Goal: Task Accomplishment & Management: Use online tool/utility

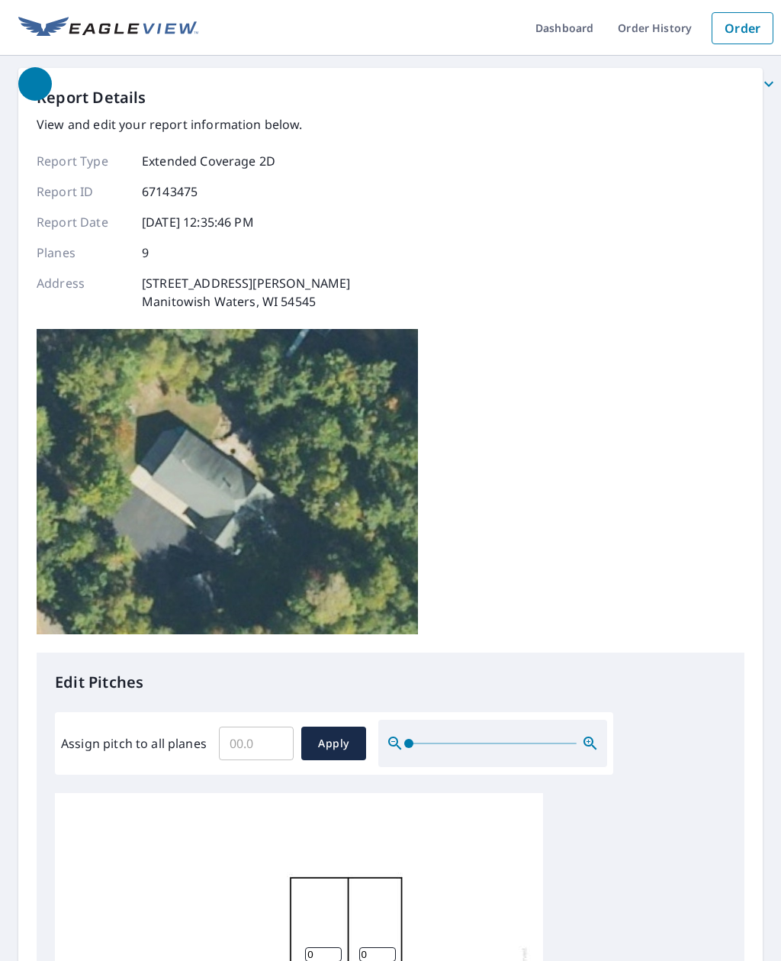
click at [264, 722] on input "Assign pitch to all planes" at bounding box center [256, 743] width 75 height 43
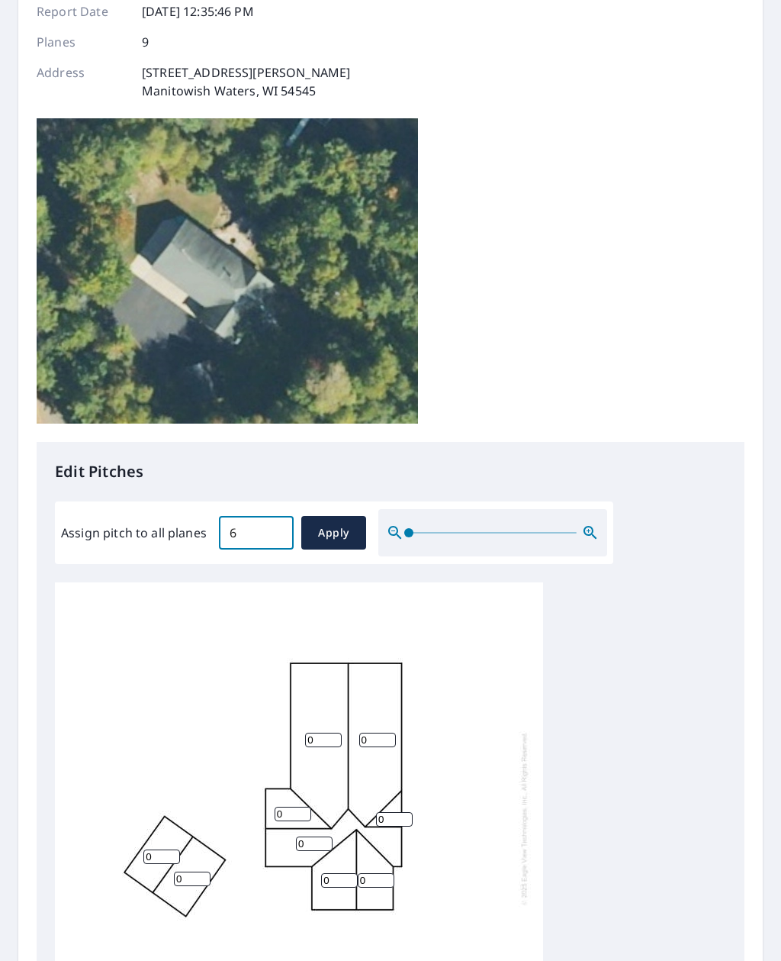
scroll to position [209, 0]
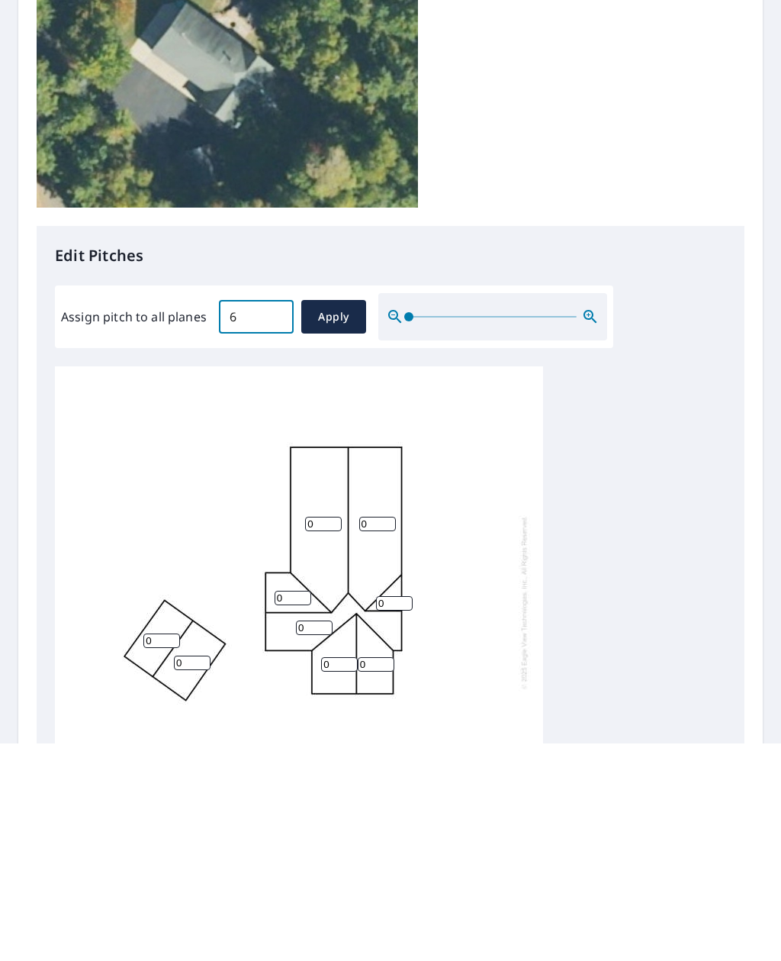
type input "6"
click at [337, 525] on span "Apply" at bounding box center [334, 534] width 40 height 19
type input "6"
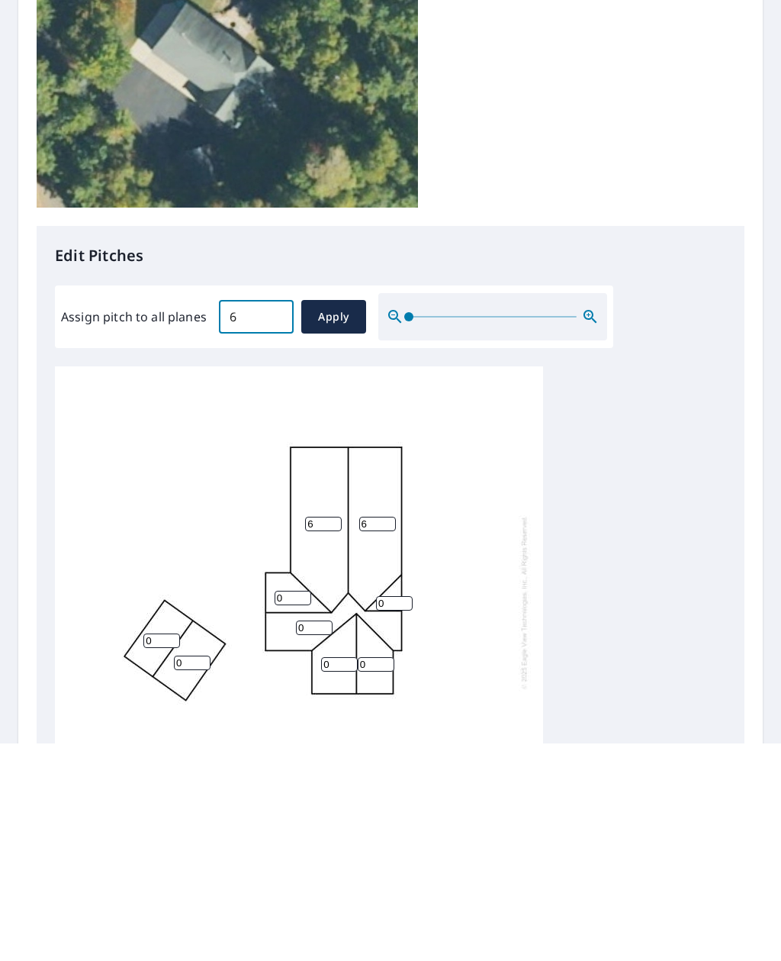
type input "6"
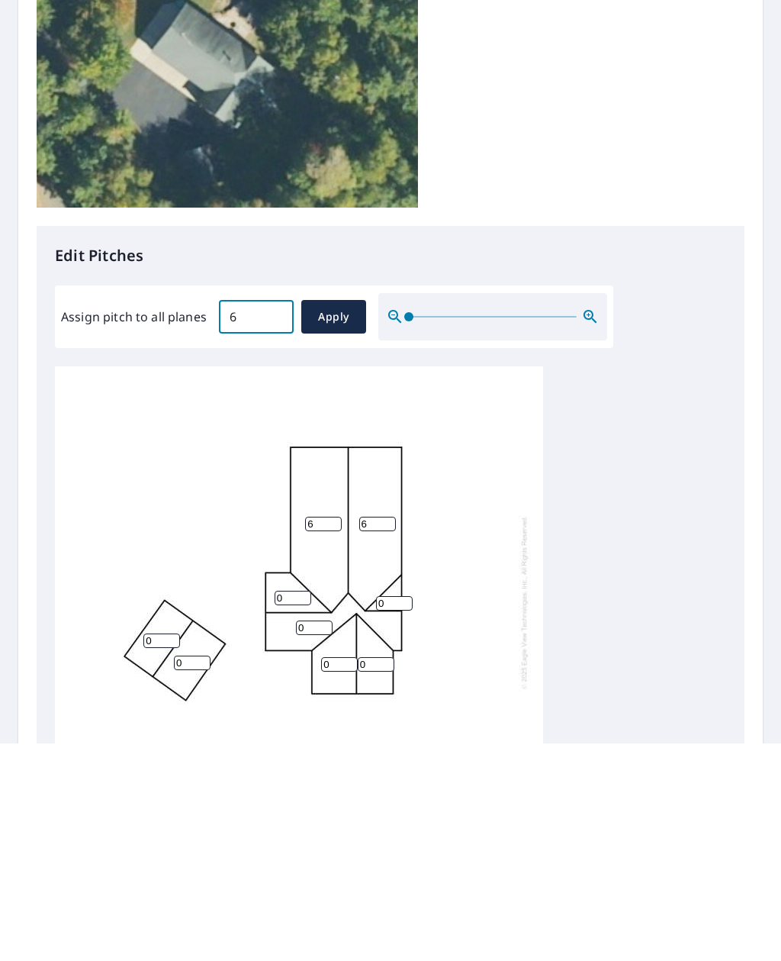
type input "6"
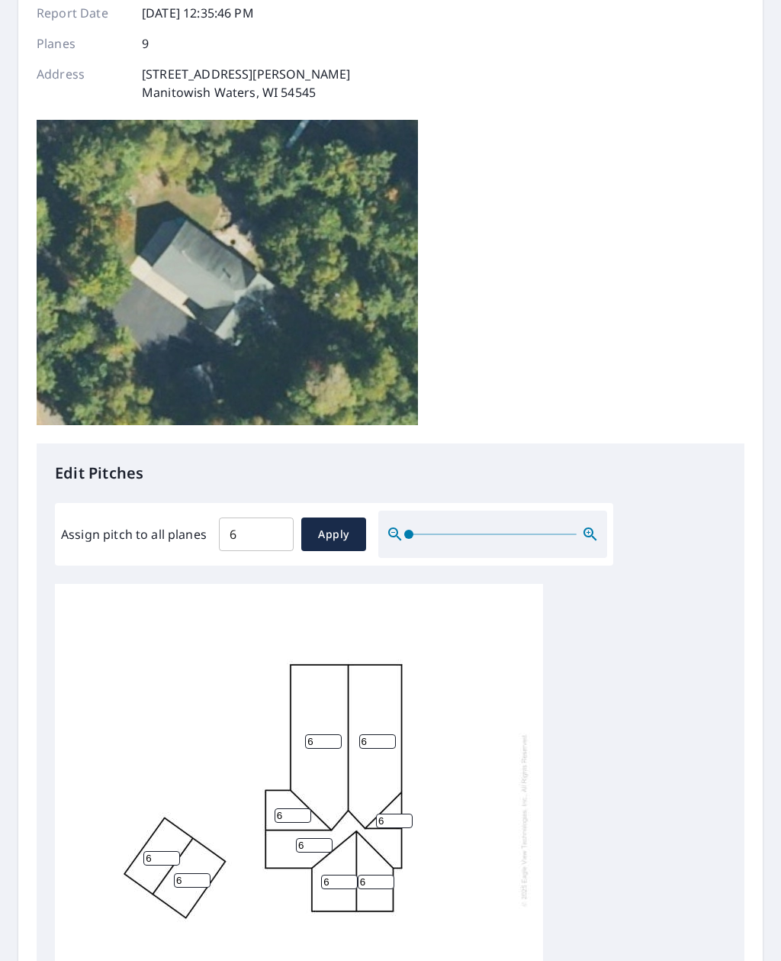
click at [195, 873] on input "6" at bounding box center [192, 880] width 37 height 14
type input "12"
click at [167, 851] on input "6" at bounding box center [161, 858] width 37 height 14
type input "12"
click at [619, 584] on div "6 6 6 12 6 12 6 6 6" at bounding box center [390, 823] width 671 height 479
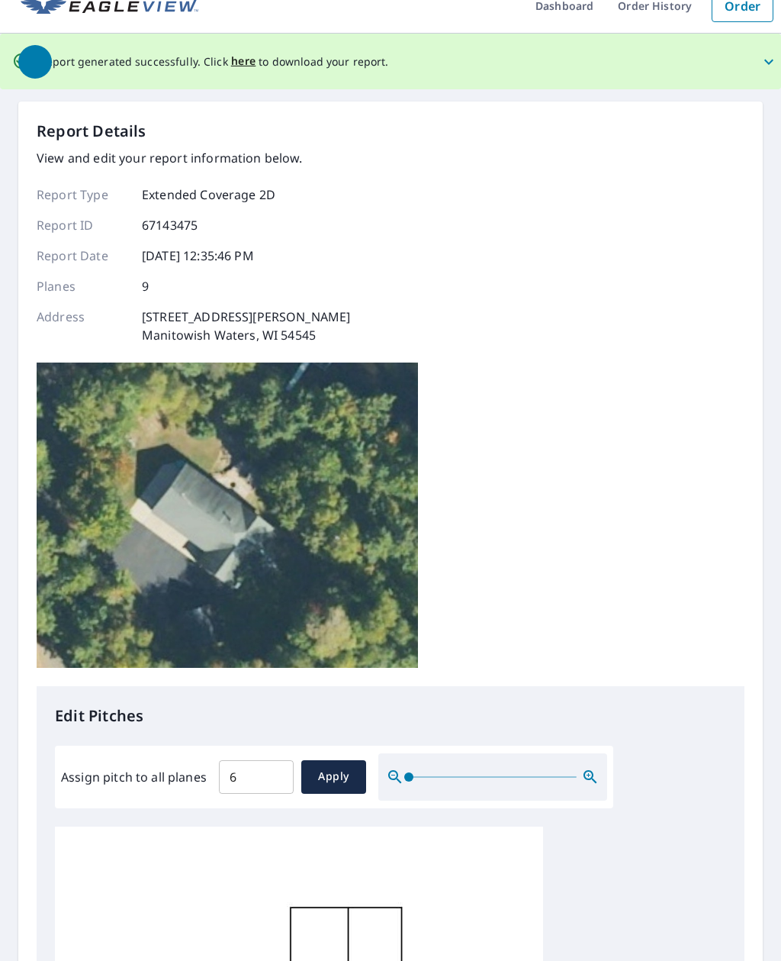
scroll to position [0, 0]
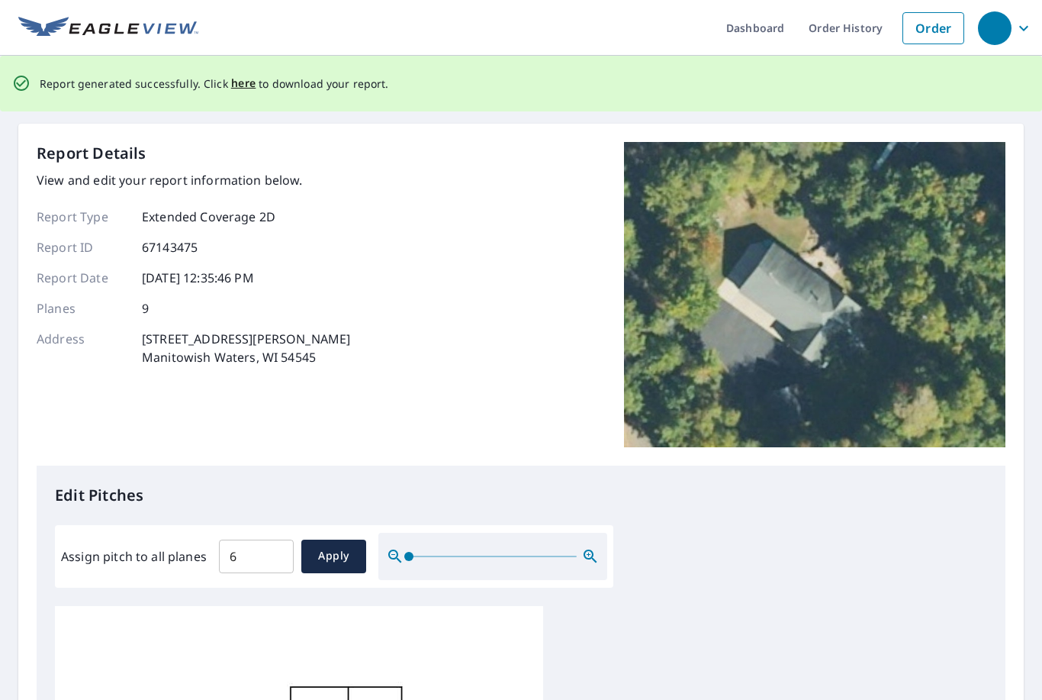
click at [247, 74] on span "here" at bounding box center [243, 83] width 25 height 19
